Goal: Information Seeking & Learning: Compare options

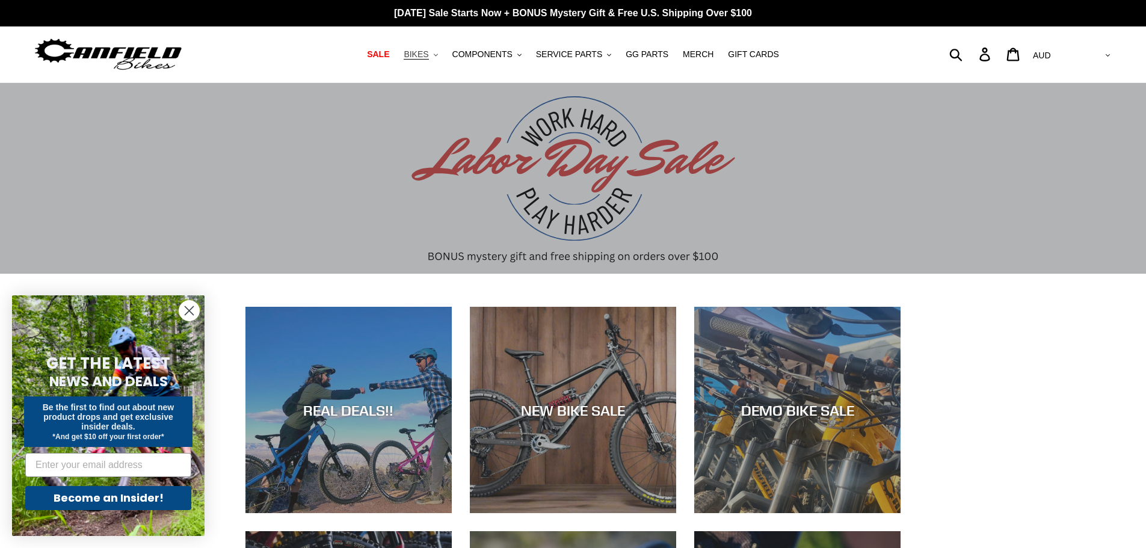
click at [441, 49] on button "BIKES .cls-1{fill:#231f20}" at bounding box center [421, 54] width 46 height 16
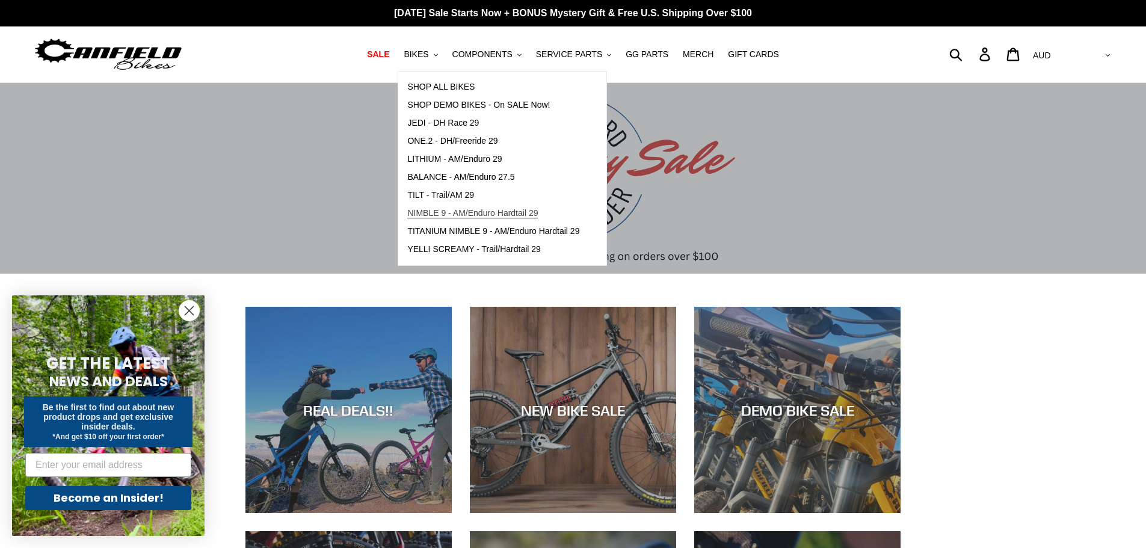
click at [480, 215] on span "NIMBLE 9 - AM/Enduro Hardtail 29" at bounding box center [472, 213] width 131 height 10
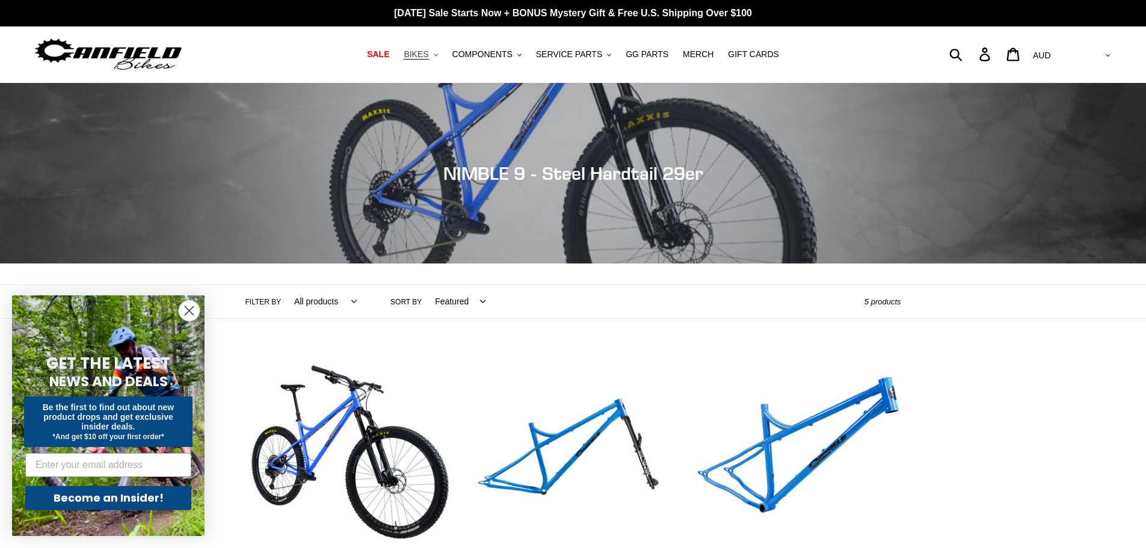
click at [428, 55] on span "BIKES" at bounding box center [416, 54] width 25 height 10
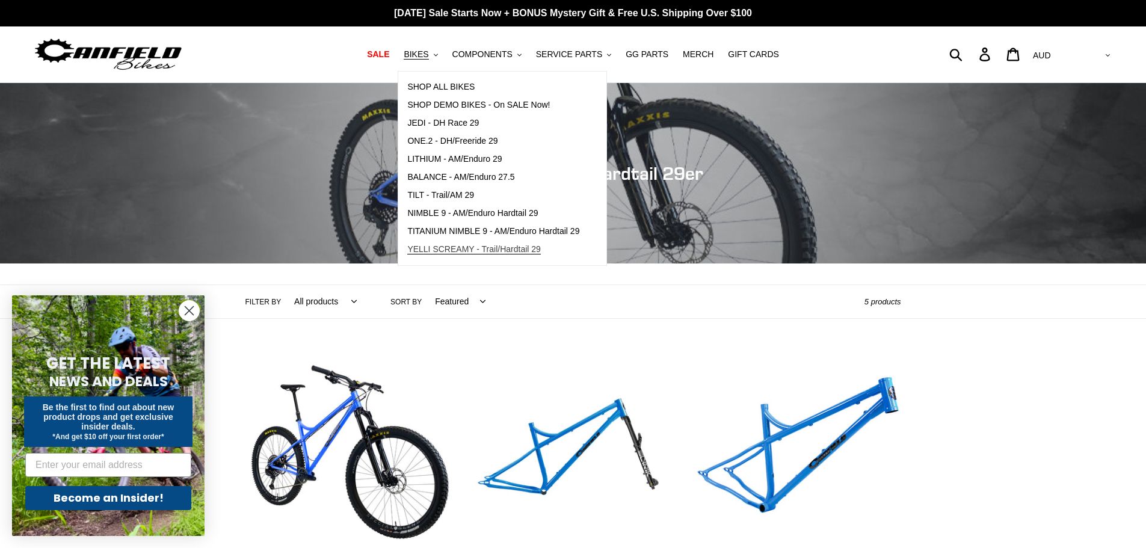
click at [523, 245] on span "YELLI SCREAMY - Trail/Hardtail 29" at bounding box center [474, 249] width 134 height 10
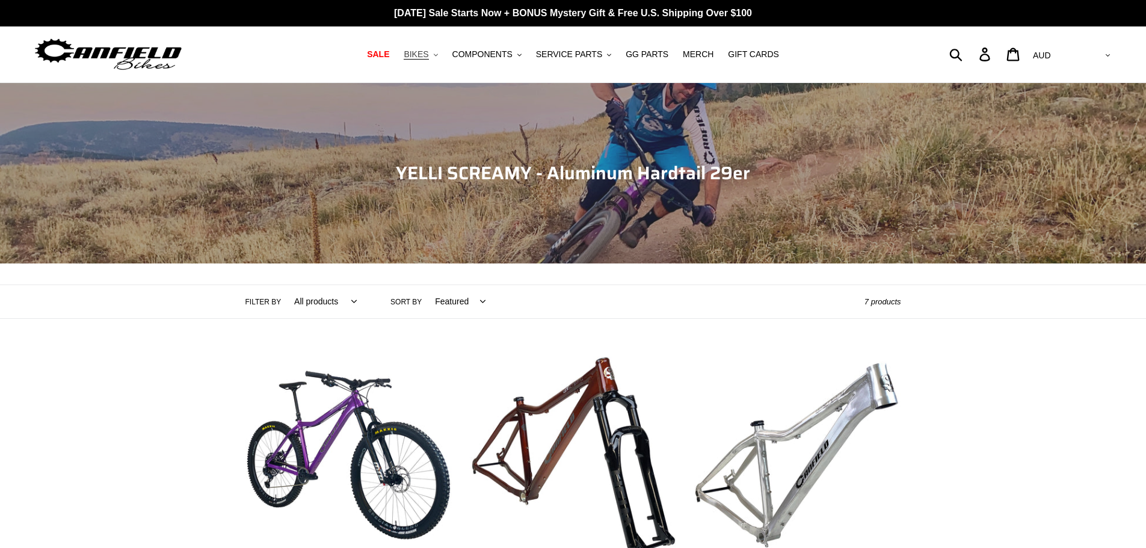
click at [428, 51] on span "BIKES" at bounding box center [416, 54] width 25 height 10
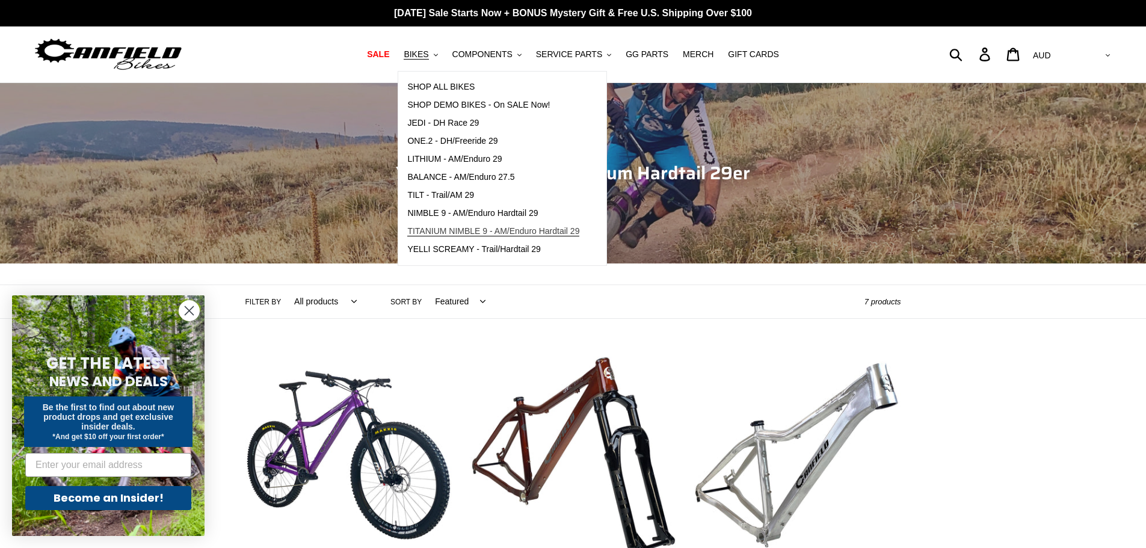
click at [479, 224] on link "TITANIUM NIMBLE 9 - AM/Enduro Hardtail 29" at bounding box center [493, 232] width 190 height 18
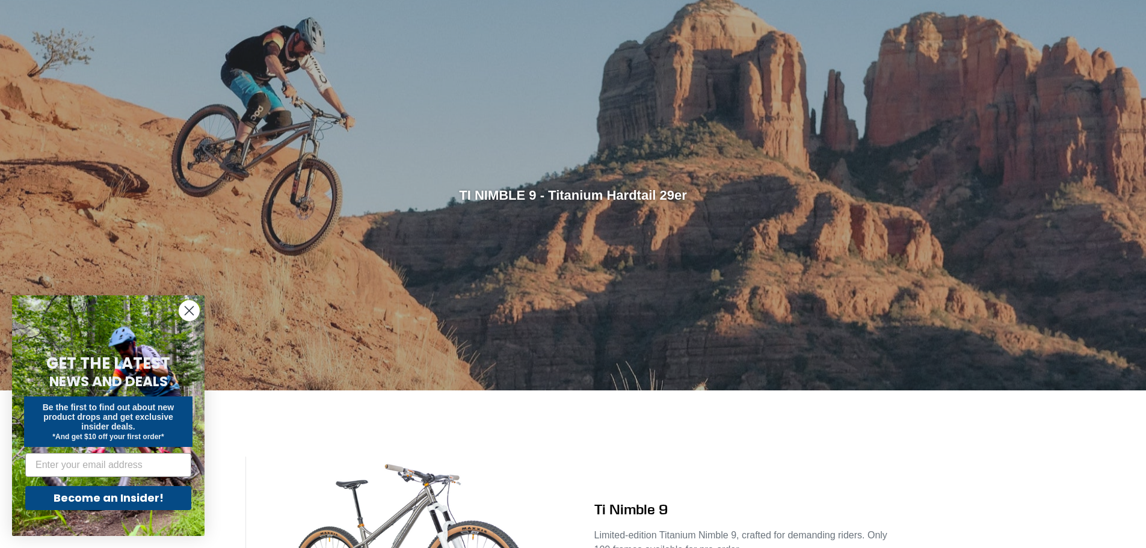
scroll to position [60, 0]
